Goal: Task Accomplishment & Management: Complete application form

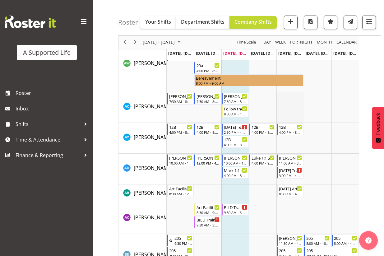
scroll to position [559, 0]
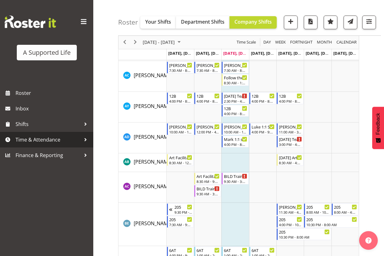
click at [87, 143] on div at bounding box center [85, 139] width 9 height 9
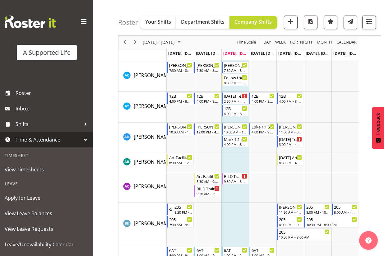
click at [87, 139] on link "Time & Attendance" at bounding box center [46, 140] width 93 height 16
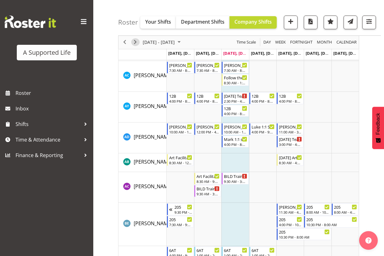
click at [132, 44] on span "Next" at bounding box center [134, 43] width 7 height 8
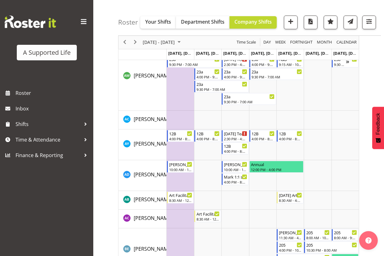
scroll to position [404, 0]
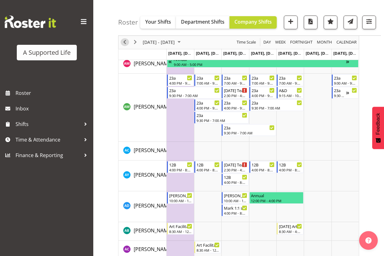
click at [122, 46] on div "previous period" at bounding box center [124, 42] width 11 height 13
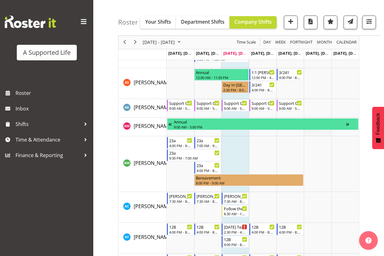
scroll to position [446, 0]
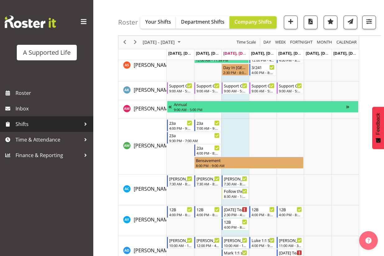
click at [89, 127] on div at bounding box center [85, 123] width 9 height 9
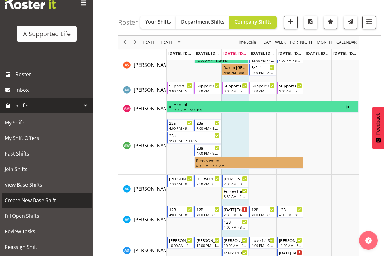
scroll to position [0, 0]
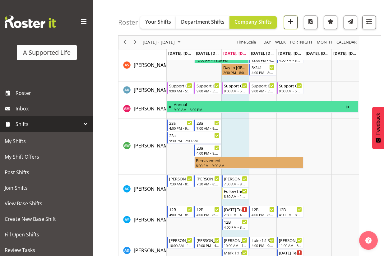
click at [295, 22] on button "button" at bounding box center [291, 23] width 14 height 14
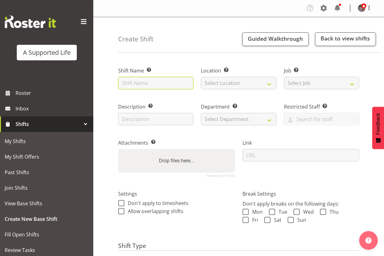
click at [170, 87] on input "text" at bounding box center [155, 83] width 75 height 12
type input "Sharepoint training and SC meeting"
click at [255, 71] on label "Location Enter the location where the shift will occur." at bounding box center [238, 70] width 75 height 7
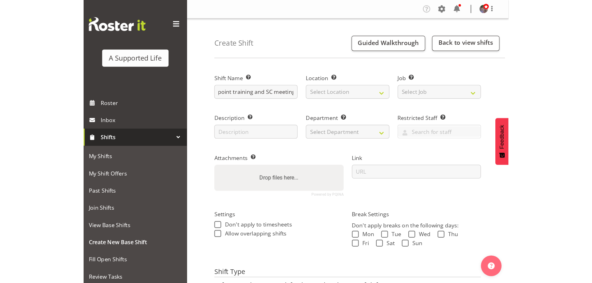
scroll to position [0, 0]
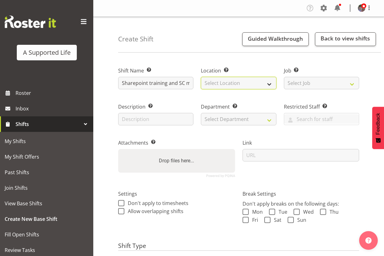
click at [254, 81] on select "Select Location" at bounding box center [238, 83] width 75 height 12
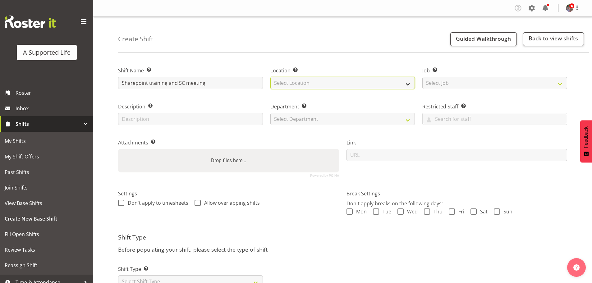
click at [297, 83] on select "Select Location" at bounding box center [342, 83] width 145 height 12
click at [383, 82] on select "Select Location" at bounding box center [342, 83] width 145 height 12
drag, startPoint x: 414, startPoint y: 67, endPoint x: 433, endPoint y: 67, distance: 19.3
click at [383, 69] on label "Location Enter the location where the shift will occur." at bounding box center [342, 70] width 145 height 7
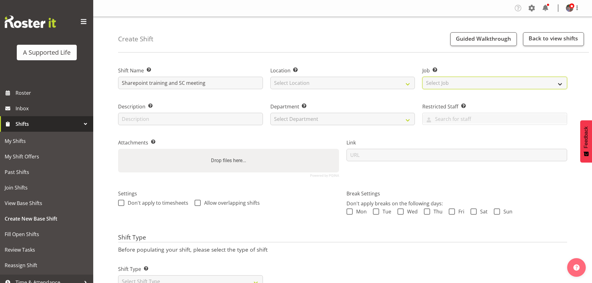
click at [383, 79] on select "Select Job Create new job Accounts and Payroll Admin Support Aspirations and Su…" at bounding box center [494, 83] width 145 height 12
select select "4112"
click at [383, 77] on select "Select Job Create new job Accounts and Payroll Admin Support Aspirations and Su…" at bounding box center [494, 83] width 145 height 12
click at [383, 76] on div "Location Enter the location where the shift will occur. Select Location 1.241 E…" at bounding box center [342, 78] width 145 height 22
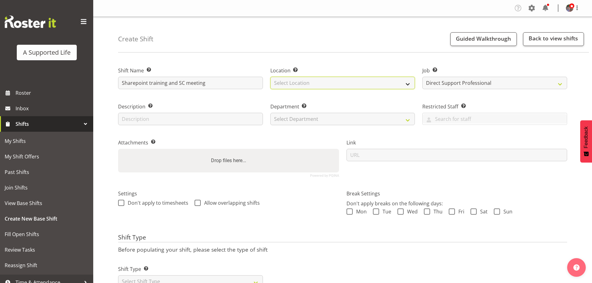
click at [383, 84] on select "Select Location 1.241 Edmonton Road 1/20 Sturges Road, Henderson 12b Coletta La…" at bounding box center [342, 83] width 145 height 12
select select "490"
click at [270, 77] on select "Select Location 1.241 Edmonton Road 1/20 Sturges Road, Henderson 12b Coletta La…" at bounding box center [342, 83] width 145 height 12
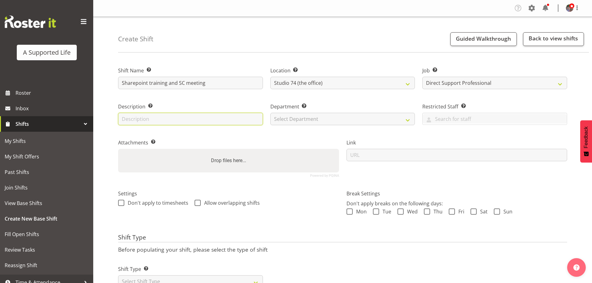
click at [203, 118] on input "text" at bounding box center [190, 119] width 145 height 12
type input "Meeting with Rebecca and Lisa"
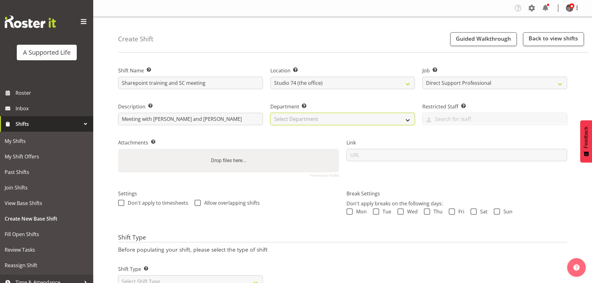
click at [337, 120] on select "Select Department Direct Support Office Crew Other two4nine" at bounding box center [342, 119] width 145 height 12
select select "564"
click at [270, 113] on select "Select Department Direct Support Office Crew Other two4nine" at bounding box center [342, 119] width 145 height 12
click at [235, 199] on div "Settings Don't apply to timesheets Allow overlapping shifts" at bounding box center [228, 199] width 221 height 18
click at [234, 202] on span "Allow overlapping shifts" at bounding box center [230, 203] width 59 height 6
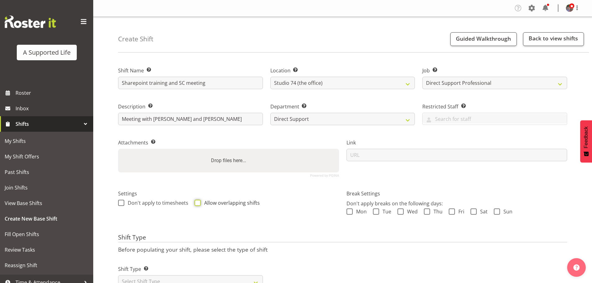
click at [199, 202] on input "Allow overlapping shifts" at bounding box center [197, 203] width 4 height 4
checkbox input "true"
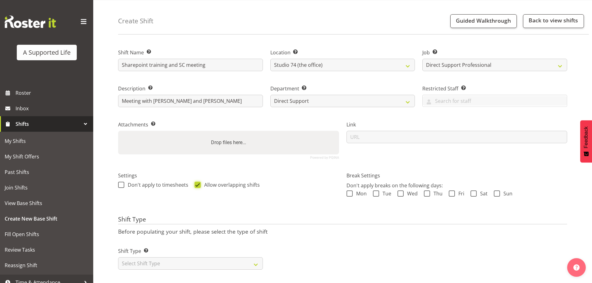
scroll to position [27, 0]
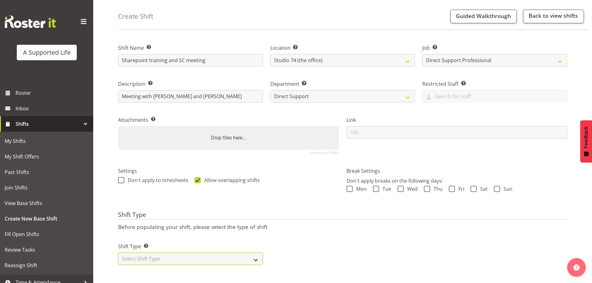
click at [174, 255] on select "Select Shift Type One Off Shift Recurring Shift Rotating Shift" at bounding box center [190, 259] width 145 height 12
select select "one_off"
click at [118, 253] on select "Select Shift Type One Off Shift Recurring Shift Rotating Shift" at bounding box center [190, 259] width 145 height 12
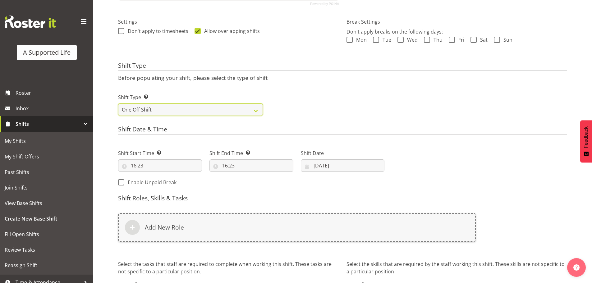
scroll to position [183, 0]
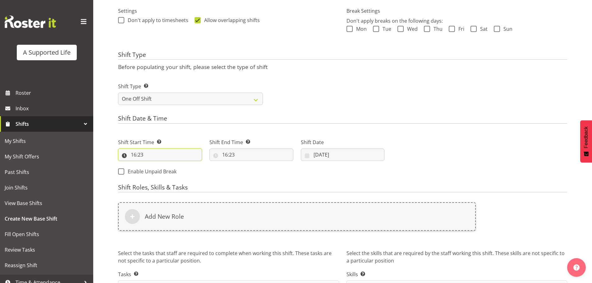
click at [138, 155] on input "16:23" at bounding box center [160, 155] width 84 height 12
click at [159, 174] on select "00 01 02 03 04 05 06 07 08 09 10 11 12 13 14 15 16 17 18 19 20 21 22 23" at bounding box center [161, 171] width 14 height 12
select select "13"
click at [154, 165] on select "00 01 02 03 04 05 06 07 08 09 10 11 12 13 14 15 16 17 18 19 20 21 22 23" at bounding box center [161, 171] width 14 height 12
type input "13:23"
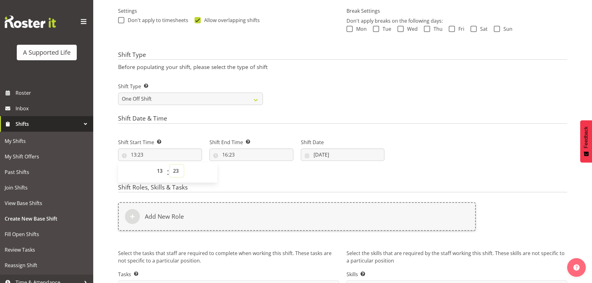
click at [177, 170] on select "00 01 02 03 04 05 06 07 08 09 10 11 12 13 14 15 16 17 18 19 20 21 22 23 24 25 2…" at bounding box center [177, 171] width 14 height 12
select select "0"
click at [170, 165] on select "00 01 02 03 04 05 06 07 08 09 10 11 12 13 14 15 16 17 18 19 20 21 22 23 24 25 2…" at bounding box center [177, 171] width 14 height 12
type input "13:00"
click at [226, 156] on input "16:23" at bounding box center [251, 155] width 84 height 12
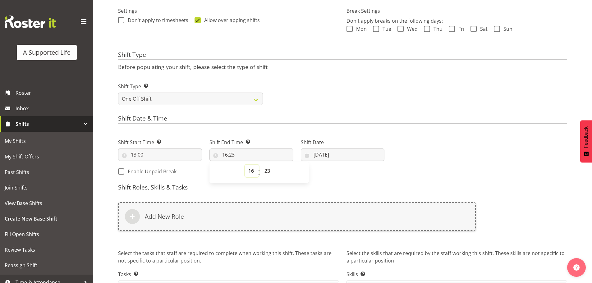
click at [252, 171] on select "00 01 02 03 04 05 06 07 08 09 10 11 12 13 14 15 16 17 18 19 20 21 22 23" at bounding box center [252, 171] width 14 height 12
select select "14"
click at [245, 165] on select "00 01 02 03 04 05 06 07 08 09 10 11 12 13 14 15 16 17 18 19 20 21 22 23" at bounding box center [252, 171] width 14 height 12
type input "14:23"
click at [270, 167] on select "00 01 02 03 04 05 06 07 08 09 10 11 12 13 14 15 16 17 18 19 20 21 22 23 24 25 2…" at bounding box center [268, 171] width 14 height 12
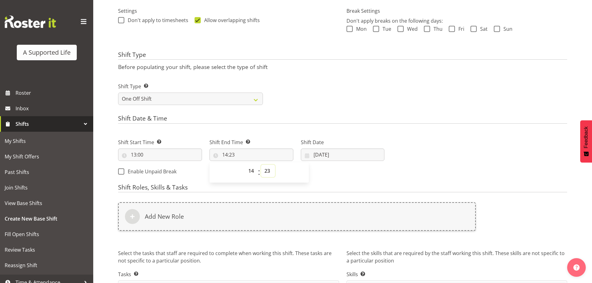
select select "30"
click at [261, 165] on select "00 01 02 03 04 05 06 07 08 09 10 11 12 13 14 15 16 17 18 19 20 21 22 23 24 25 2…" at bounding box center [268, 171] width 14 height 12
type input "14:30"
click at [328, 185] on h4 "Shift Roles, Skills & Tasks" at bounding box center [342, 188] width 449 height 9
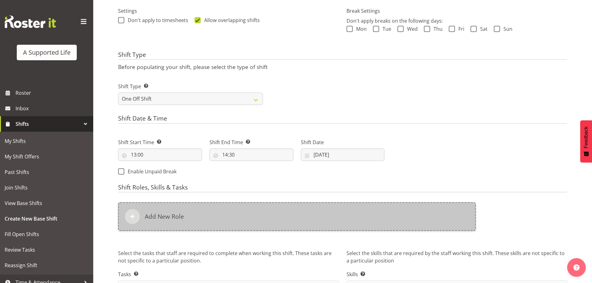
click at [254, 223] on div "Add New Role" at bounding box center [297, 216] width 358 height 29
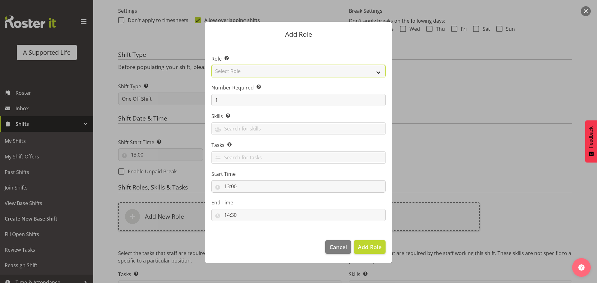
click at [375, 71] on select "Select Role Accounts and Payroll Admin Support Aspirations & Support Facilitato…" at bounding box center [298, 71] width 174 height 12
select select "519"
click at [211, 65] on select "Select Role Accounts and Payroll Admin Support Aspirations & Support Facilitato…" at bounding box center [298, 71] width 174 height 12
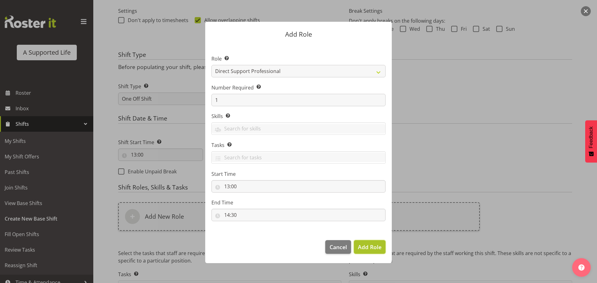
click at [366, 243] on span "Add Role" at bounding box center [370, 247] width 24 height 8
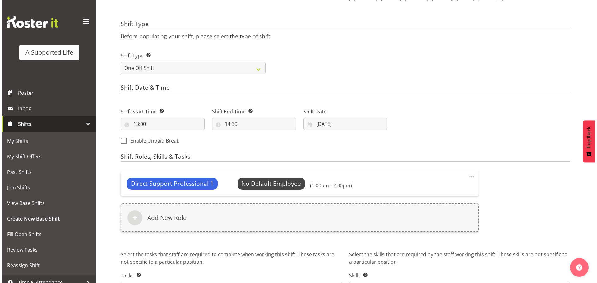
scroll to position [214, 0]
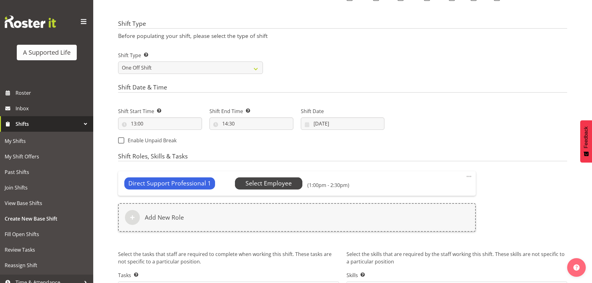
click at [285, 183] on span "Select Employee" at bounding box center [268, 183] width 46 height 9
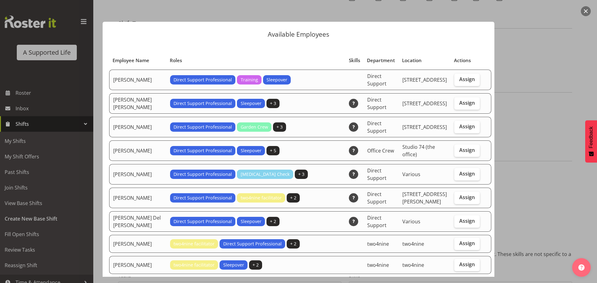
scroll to position [31, 0]
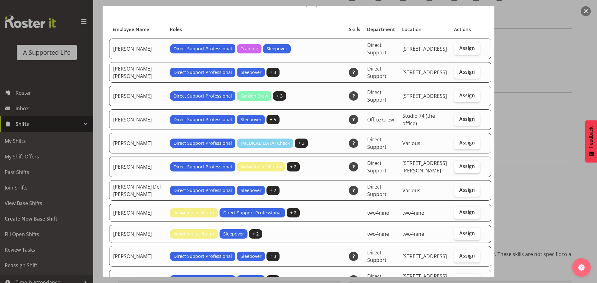
click at [383, 164] on span "Assign" at bounding box center [467, 166] width 16 height 6
click at [383, 164] on input "Assign" at bounding box center [456, 166] width 4 height 4
checkbox input "true"
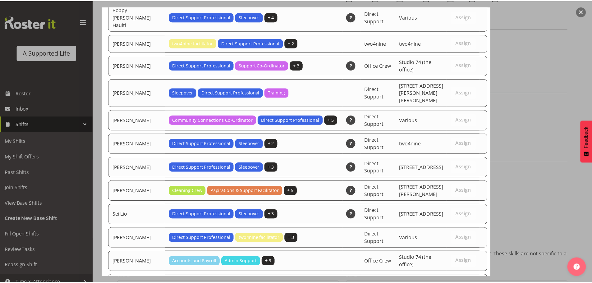
scroll to position [1800, 0]
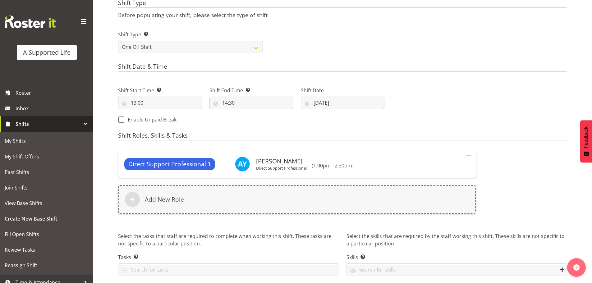
scroll to position [258, 0]
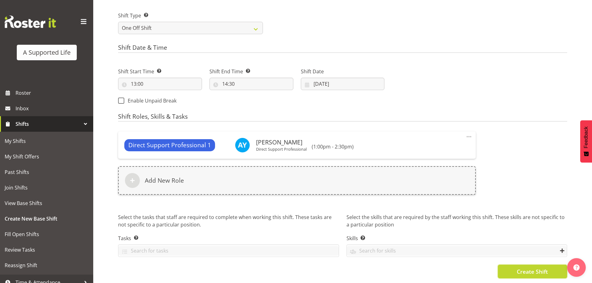
click at [383, 255] on span "Create Shift" at bounding box center [532, 272] width 31 height 8
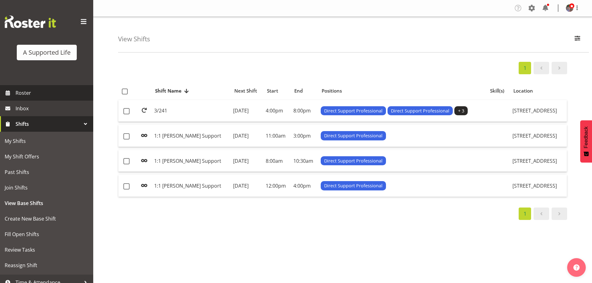
click at [15, 96] on link "Roster" at bounding box center [46, 93] width 93 height 16
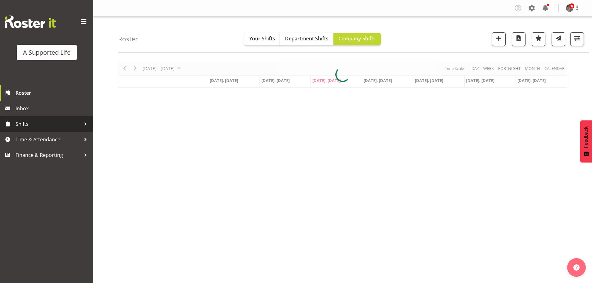
click at [85, 124] on div at bounding box center [85, 123] width 9 height 9
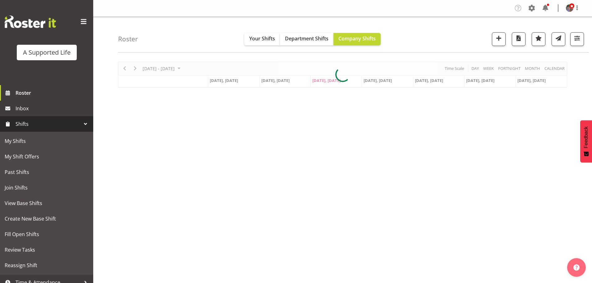
click at [85, 124] on div at bounding box center [85, 123] width 9 height 9
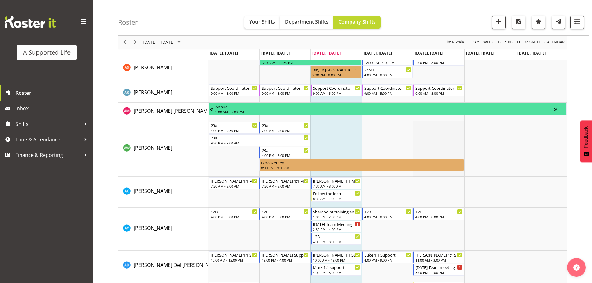
scroll to position [466, 0]
